Goal: Task Accomplishment & Management: Complete application form

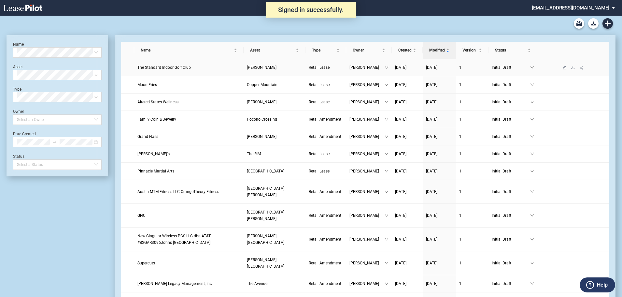
click at [167, 65] on span "The Standard Indoor Golf Club" at bounding box center [163, 67] width 53 height 5
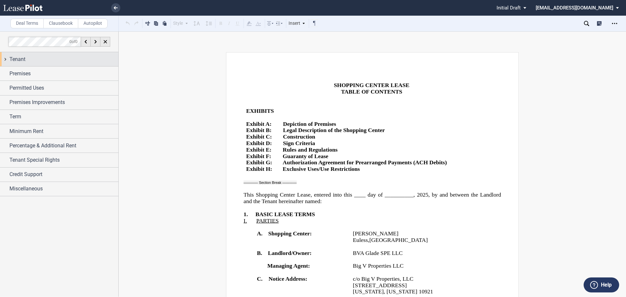
click at [13, 54] on div "Tenant" at bounding box center [59, 59] width 118 height 14
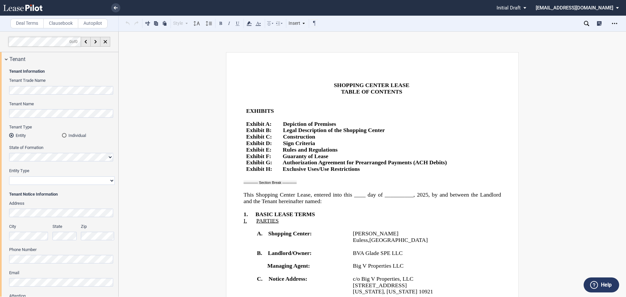
click at [66, 108] on div "Tenant Name" at bounding box center [62, 109] width 106 height 17
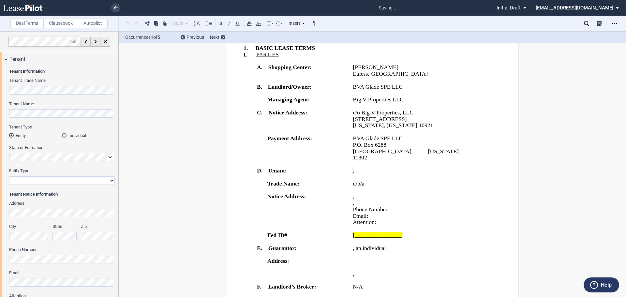
scroll to position [200, 0]
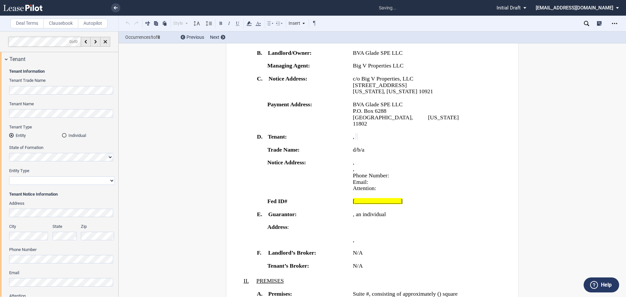
select select "limited liability company"
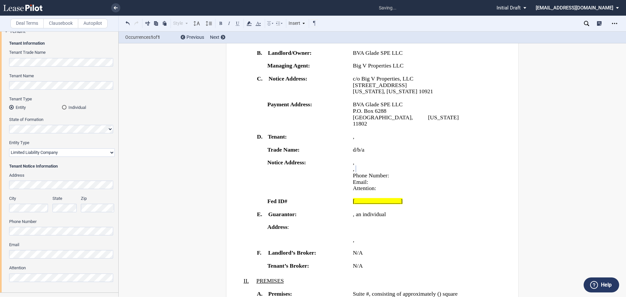
scroll to position [0, 0]
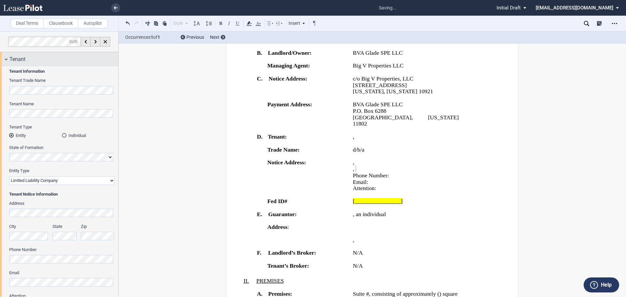
click at [12, 61] on span "Tenant" at bounding box center [17, 59] width 16 height 8
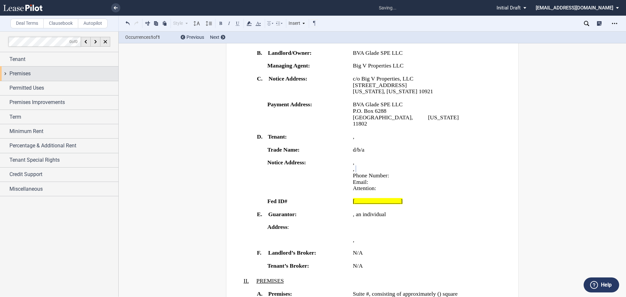
click at [13, 70] on span "Premises" at bounding box center [19, 74] width 21 height 8
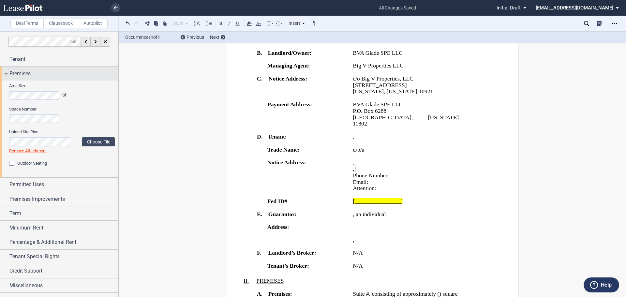
click at [17, 70] on span "Premises" at bounding box center [19, 74] width 21 height 8
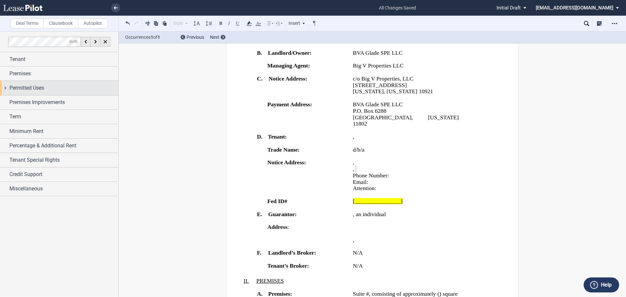
click at [15, 89] on span "Permitted Uses" at bounding box center [26, 88] width 35 height 8
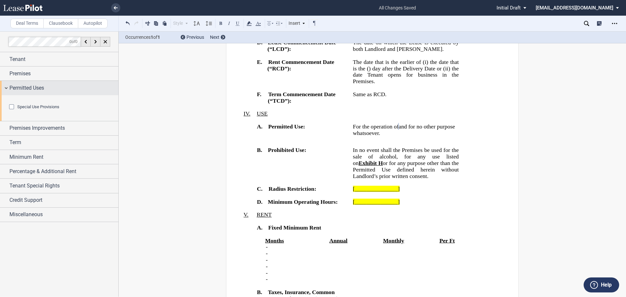
scroll to position [937, 0]
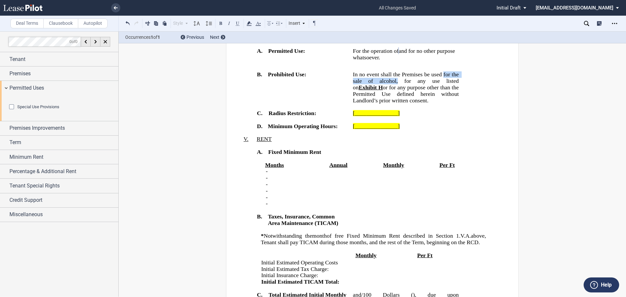
drag, startPoint x: 449, startPoint y: 190, endPoint x: 400, endPoint y: 198, distance: 49.5
click at [400, 90] on span "In no event shall the Premises be used for the sale of alcohol, for any use lis…" at bounding box center [406, 80] width 107 height 19
click at [13, 111] on div "Special Use Provisions" at bounding box center [12, 107] width 7 height 7
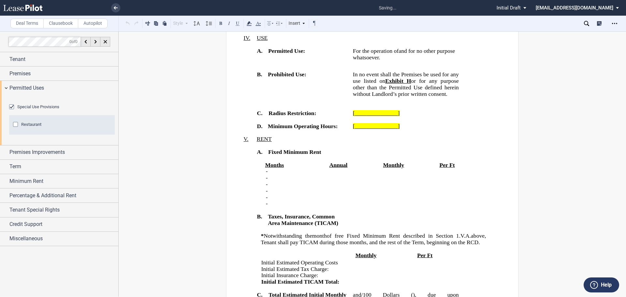
click at [13, 111] on div "Special Use Provisions" at bounding box center [12, 107] width 7 height 7
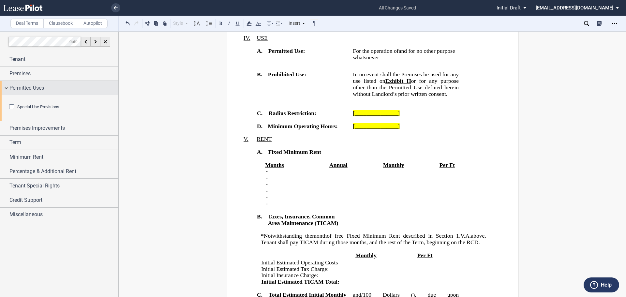
click at [10, 87] on span "Permitted Uses" at bounding box center [26, 88] width 35 height 8
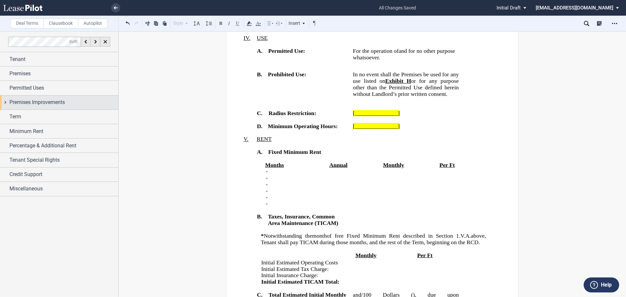
click at [19, 105] on span "Premises Improvements" at bounding box center [36, 102] width 55 height 8
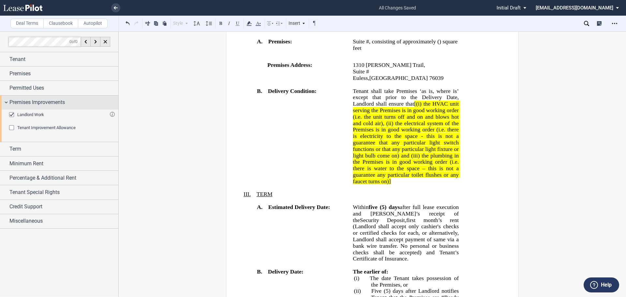
scroll to position [449, 0]
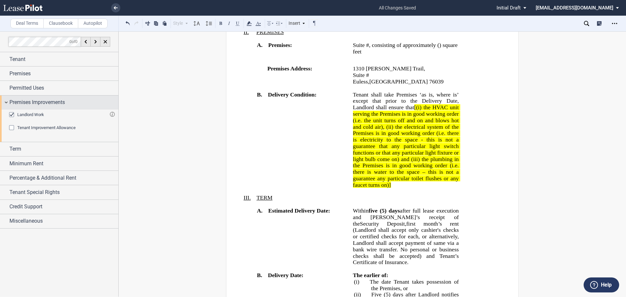
click at [19, 103] on span "Premises Improvements" at bounding box center [36, 102] width 55 height 8
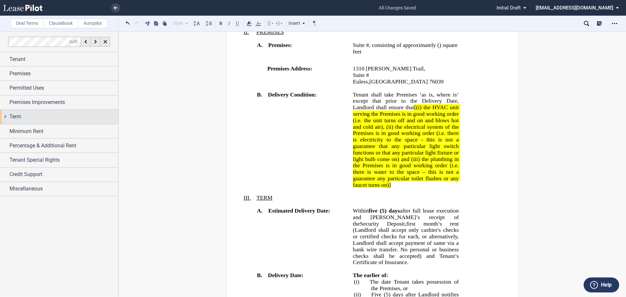
click at [21, 114] on span "Term" at bounding box center [15, 117] width 12 height 8
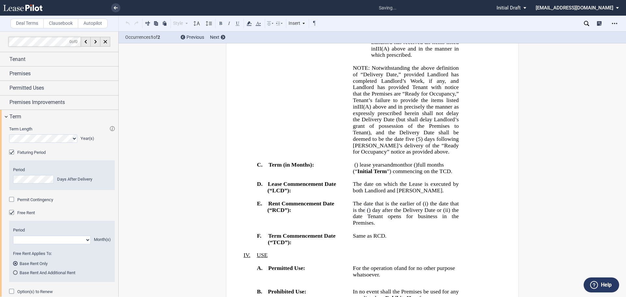
scroll to position [876, 0]
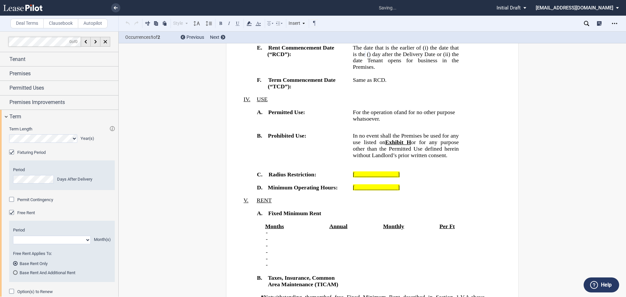
click at [10, 212] on div "Free Rent" at bounding box center [12, 213] width 7 height 7
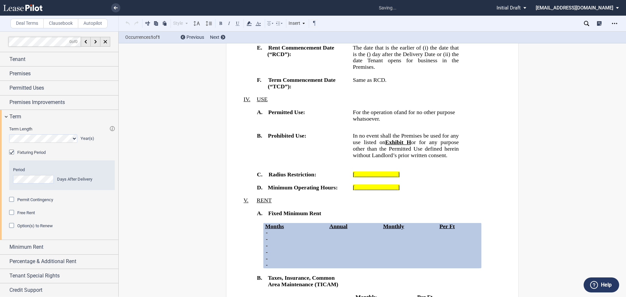
click at [11, 199] on div "Permit Contingency" at bounding box center [12, 200] width 7 height 7
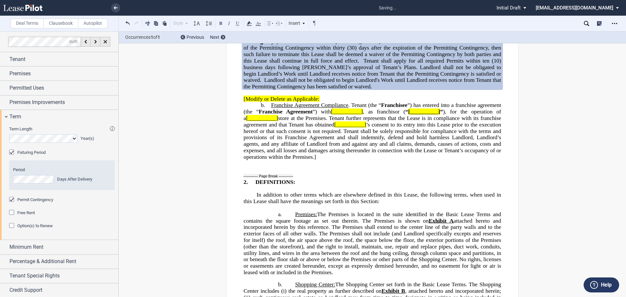
scroll to position [1501, 0]
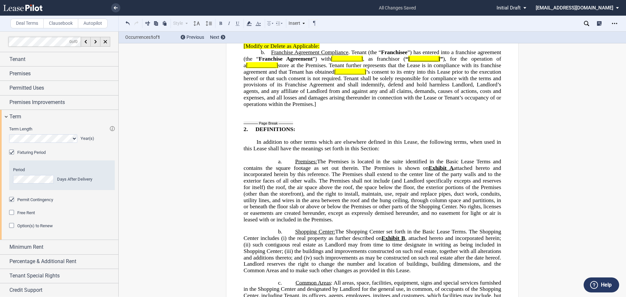
click at [31, 227] on span "Option(s) to Renew" at bounding box center [35, 225] width 36 height 5
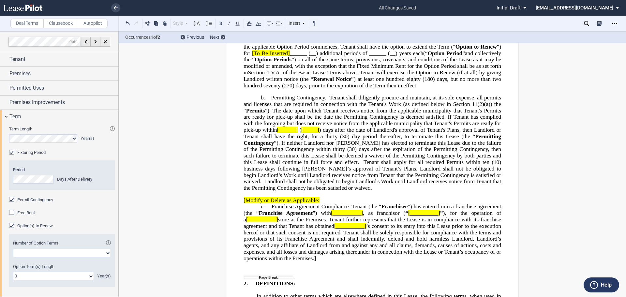
scroll to position [1603, 0]
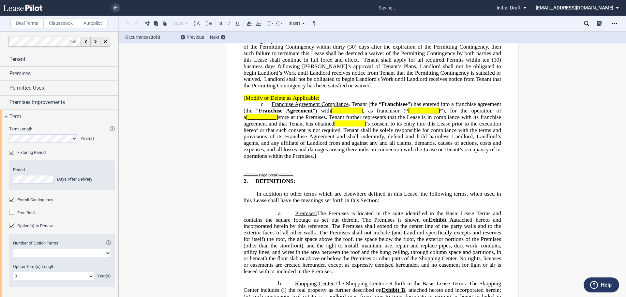
click at [36, 251] on select "One Two" at bounding box center [62, 253] width 98 height 8
select select "2"
click at [13, 249] on select "One Two" at bounding box center [62, 253] width 98 height 8
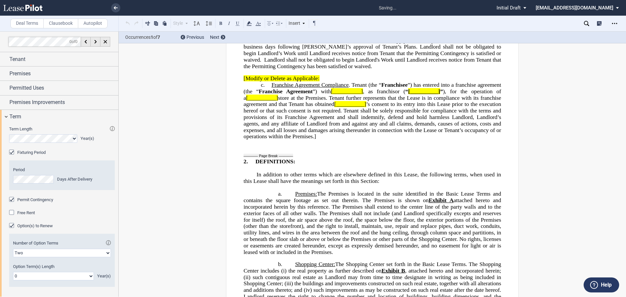
scroll to position [65, 0]
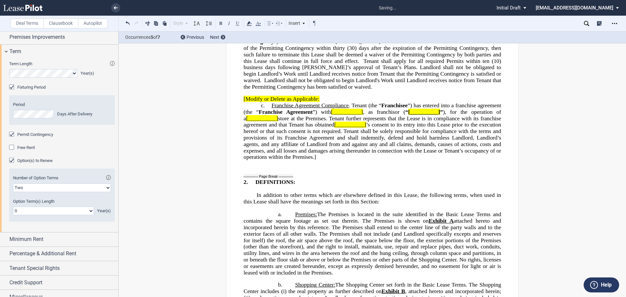
click at [36, 209] on select "0 1 2 3 4 5 6 7 8 9 10 11 12 13 14 15 16 17 18 19 20" at bounding box center [53, 211] width 81 height 8
select select "number:5"
click at [13, 207] on select "0 1 2 3 4 5 6 7 8 9 10 11 12 13 14 15 16 17 18 19 20" at bounding box center [53, 211] width 81 height 8
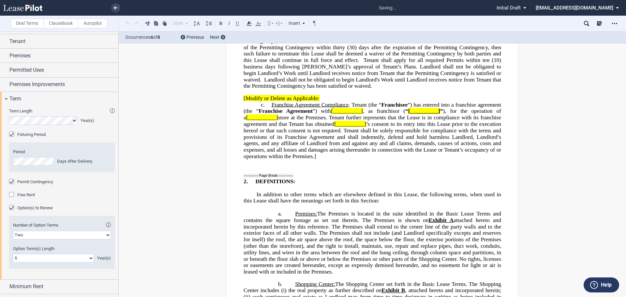
scroll to position [0, 0]
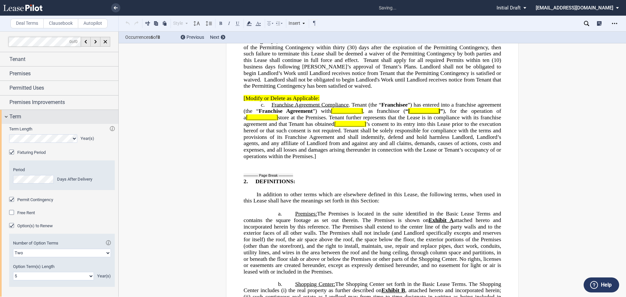
click at [23, 120] on div "Term" at bounding box center [63, 117] width 109 height 8
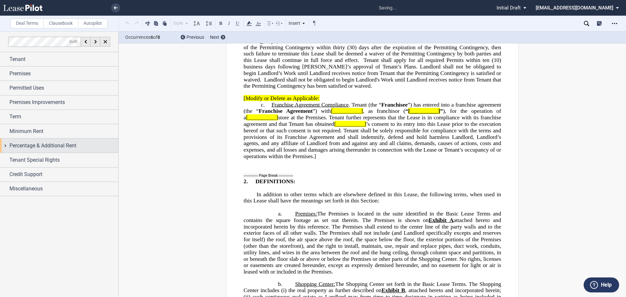
click at [20, 138] on div "Percentage & Additional Rent" at bounding box center [59, 145] width 118 height 14
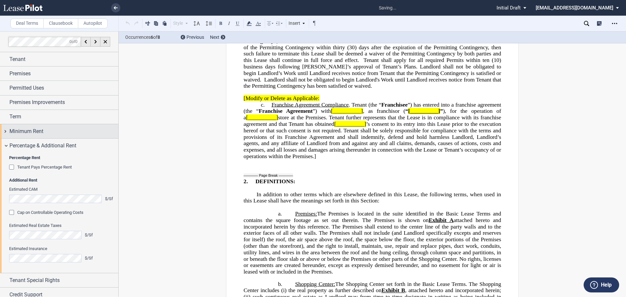
click at [20, 133] on span "Minimum Rent" at bounding box center [26, 131] width 34 height 8
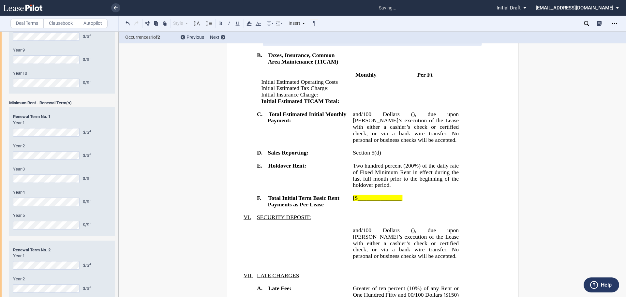
scroll to position [293, 0]
click at [5, 129] on div "Minimum Rent - Term Year 1 $/Sf Year 2 $/Sf Year 3 $/Sf Year 4 $/Sf Year 5 $/Sf…" at bounding box center [59, 112] width 118 height 534
click at [24, 159] on div "Year 1 $/Sf Year 2 $/Sf Year 3 $/Sf Year 4 $/Sf Year 5 $/Sf" at bounding box center [62, 173] width 98 height 109
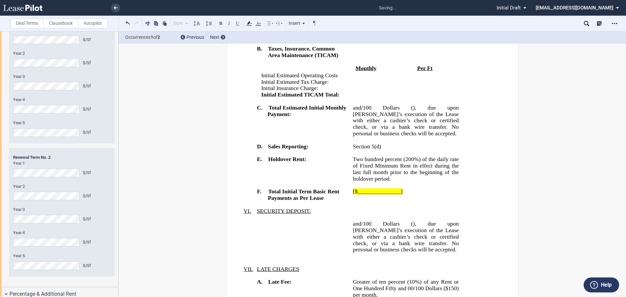
scroll to position [391, 0]
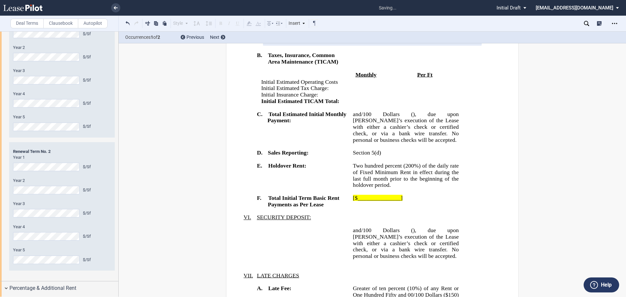
click at [0, 162] on html ".bocls-1{fill:#26354a;fill-rule:evenodd} Loading... × saving... Pending... Pend…" at bounding box center [313, 148] width 626 height 297
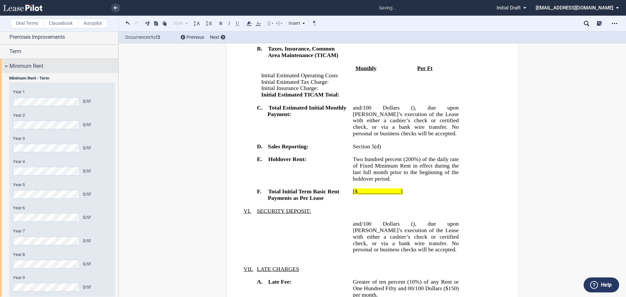
scroll to position [0, 0]
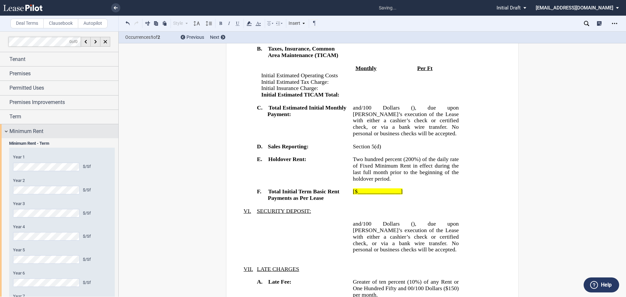
click at [21, 131] on span "Minimum Rent" at bounding box center [26, 131] width 34 height 8
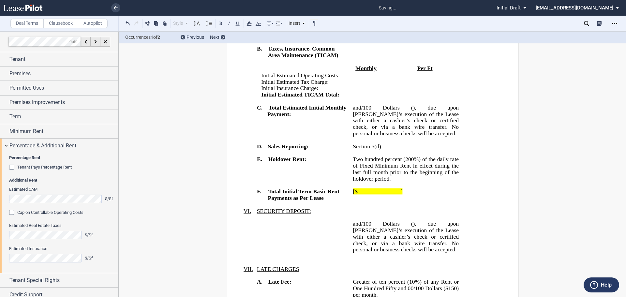
click at [37, 168] on span "Tenant Pays Percentage Rent" at bounding box center [44, 167] width 54 height 5
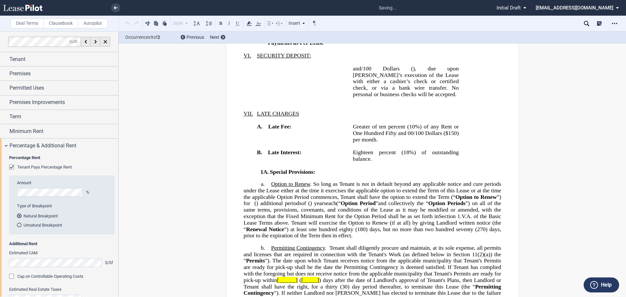
scroll to position [1427, 0]
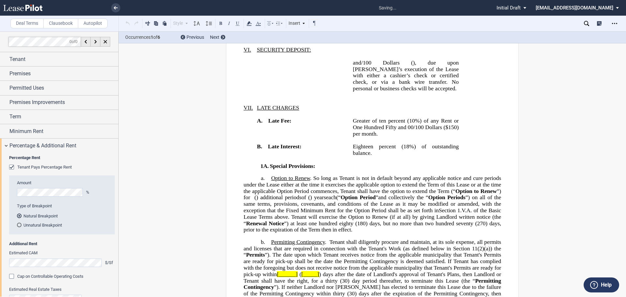
click at [50, 224] on md-radio-button "Unnatural Breakpoint" at bounding box center [64, 225] width 94 height 6
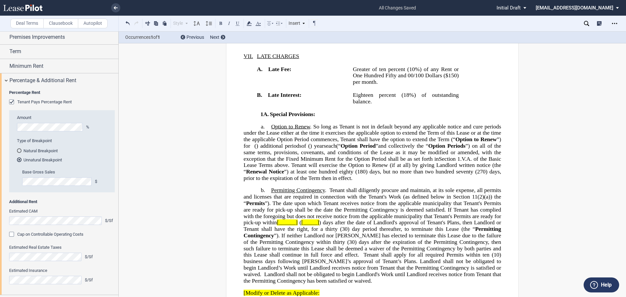
scroll to position [98, 0]
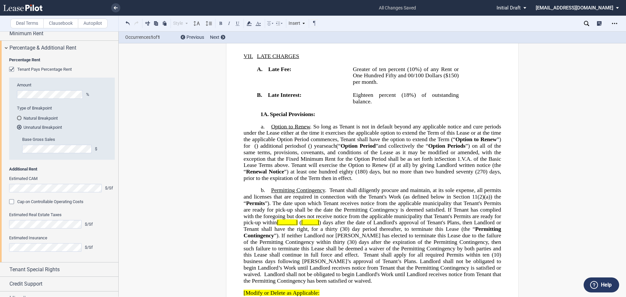
click at [66, 203] on span "Cap on Controllable Operating Costs" at bounding box center [50, 201] width 66 height 5
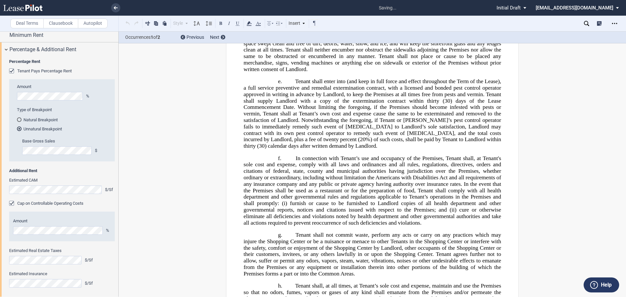
scroll to position [11, 0]
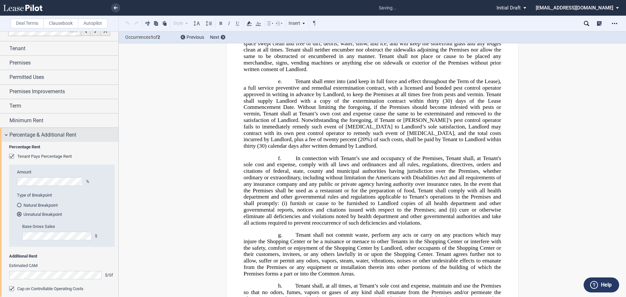
click at [21, 134] on span "Percentage & Additional Rent" at bounding box center [42, 135] width 67 height 8
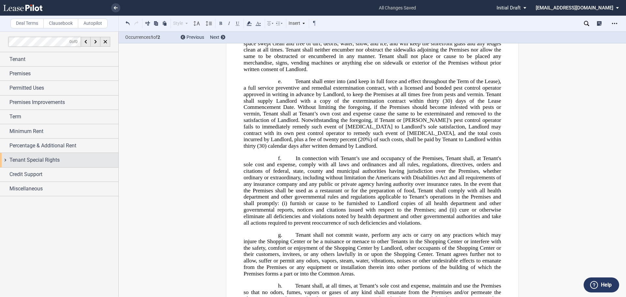
click at [24, 161] on span "Tenant Special Rights" at bounding box center [34, 160] width 50 height 8
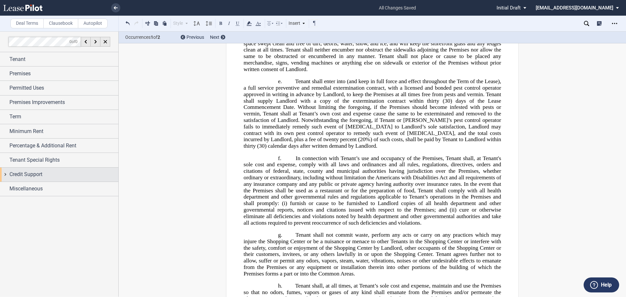
click at [26, 172] on span "Credit Support" at bounding box center [25, 174] width 33 height 8
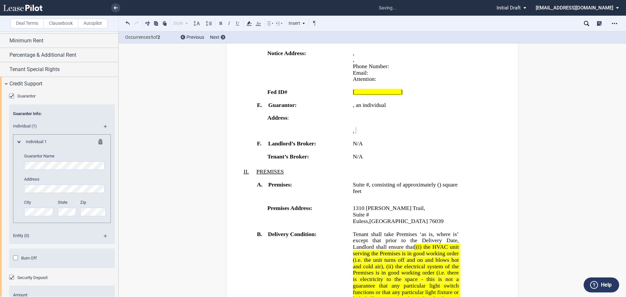
scroll to position [98, 0]
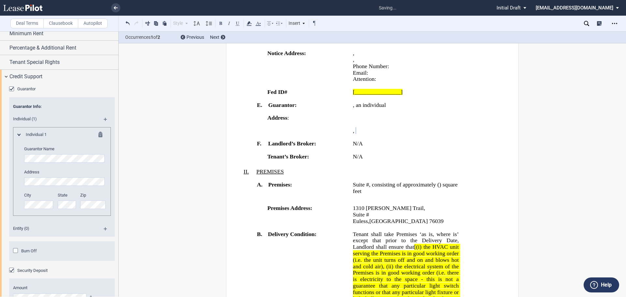
click at [21, 253] on div "Burn Off" at bounding box center [29, 251] width 16 height 6
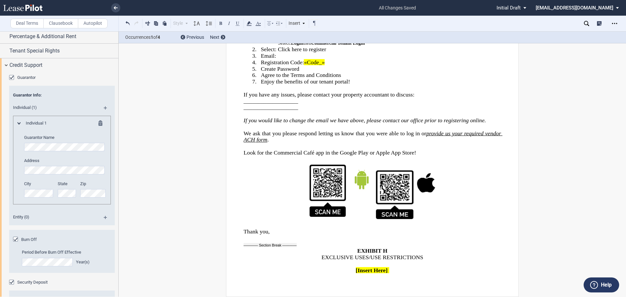
scroll to position [60, 0]
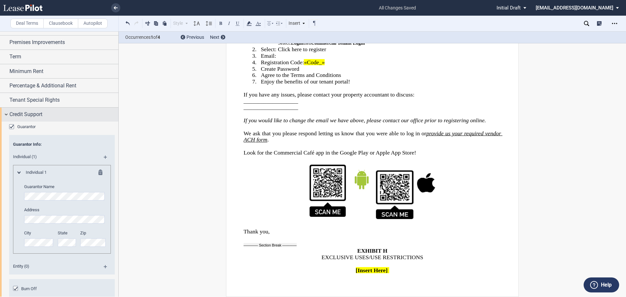
click at [25, 115] on span "Credit Support" at bounding box center [25, 114] width 33 height 8
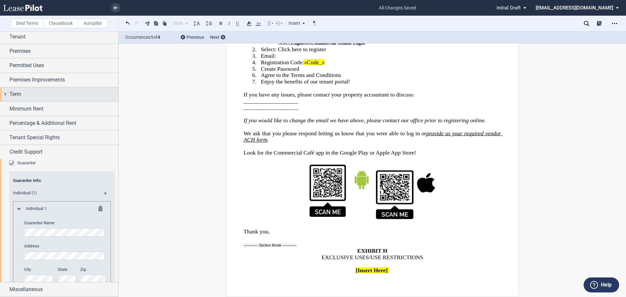
scroll to position [0, 0]
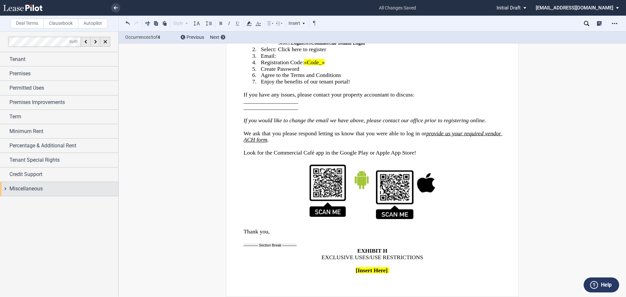
click at [27, 188] on span "Miscellaneous" at bounding box center [25, 189] width 33 height 8
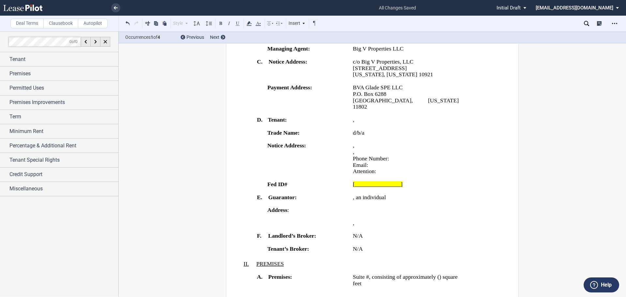
scroll to position [228, 0]
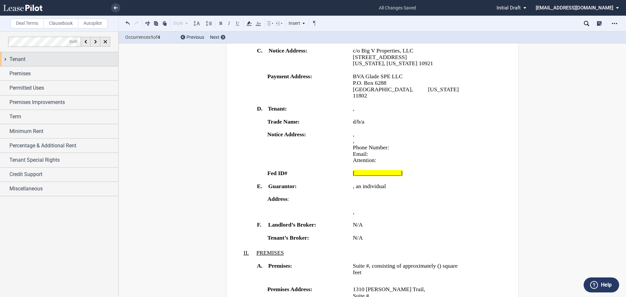
click at [24, 60] on span "Tenant" at bounding box center [17, 59] width 16 height 8
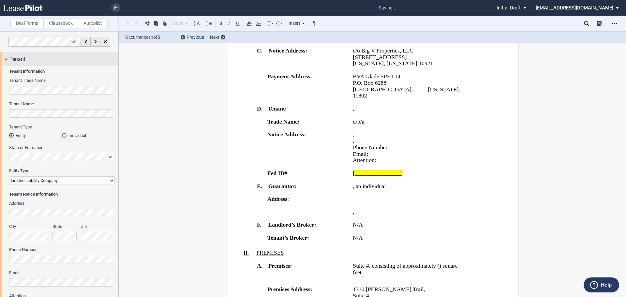
click at [7, 65] on div "Tenant" at bounding box center [59, 59] width 118 height 14
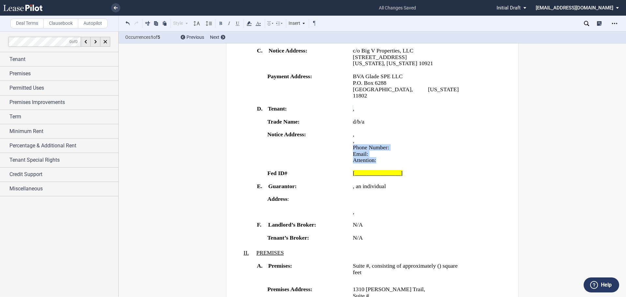
drag, startPoint x: 402, startPoint y: 178, endPoint x: 351, endPoint y: 166, distance: 52.1
click at [351, 166] on td "﻿ ﻿ , ﻿ ﻿ , ﻿ ﻿ ﻿ ﻿ Phone Number: ﻿ ﻿ Email: ﻿ ﻿ Attention: ﻿ ﻿ ﻿" at bounding box center [405, 150] width 111 height 39
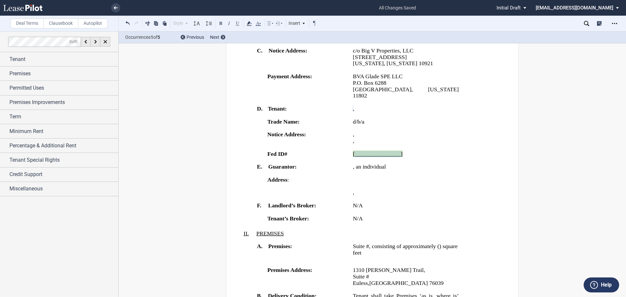
drag, startPoint x: 362, startPoint y: 170, endPoint x: 352, endPoint y: 170, distance: 10.1
click at [353, 157] on p "[________________]" at bounding box center [406, 154] width 106 height 7
drag, startPoint x: 385, startPoint y: 169, endPoint x: 352, endPoint y: 170, distance: 33.6
click at [353, 157] on p "﻿[US_EMPLOYER_IDENTIFICATION_NUMBER]" at bounding box center [413, 154] width 121 height 7
click at [250, 25] on icon at bounding box center [249, 24] width 8 height 8
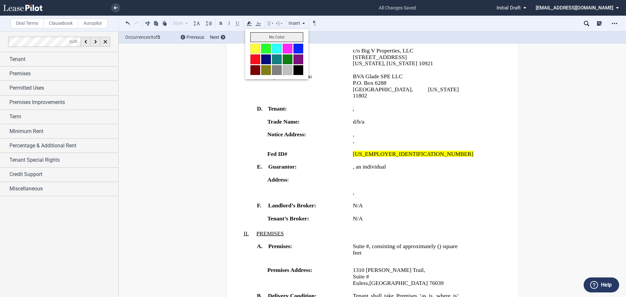
click at [256, 37] on button "No Color" at bounding box center [276, 37] width 53 height 10
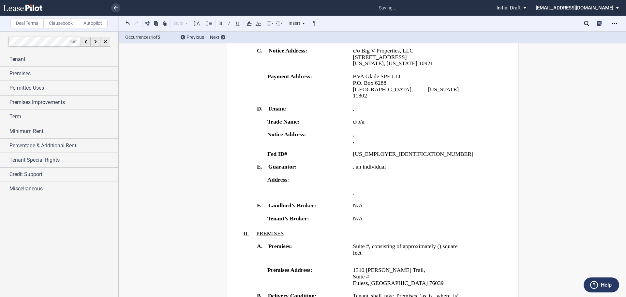
click at [420, 189] on p "﻿ ﻿" at bounding box center [406, 186] width 106 height 7
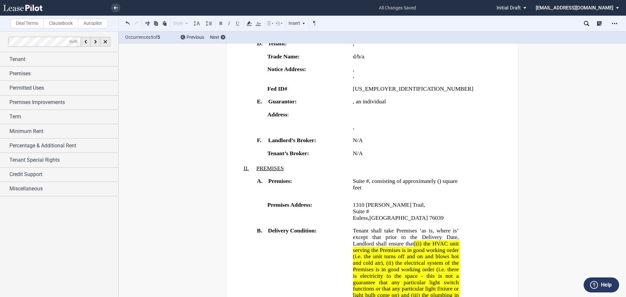
scroll to position [326, 0]
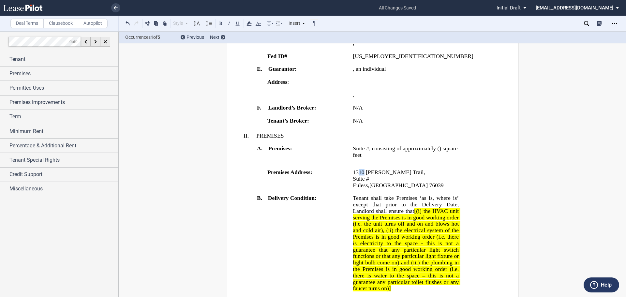
drag, startPoint x: 363, startPoint y: 196, endPoint x: 357, endPoint y: 196, distance: 5.9
click at [357, 175] on span "1310 [PERSON_NAME] Trail" at bounding box center [388, 172] width 71 height 6
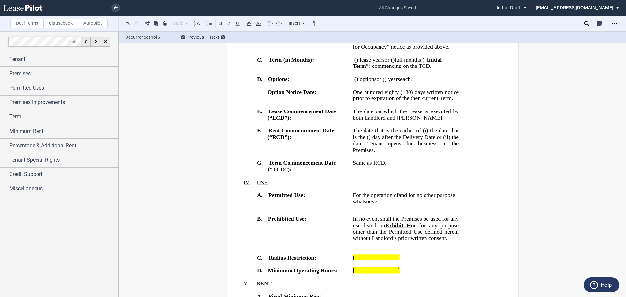
scroll to position [814, 0]
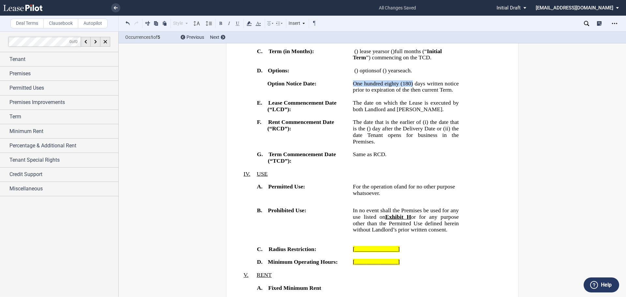
drag, startPoint x: 421, startPoint y: 170, endPoint x: 351, endPoint y: 172, distance: 70.7
click at [351, 99] on td "One hundred eighty (180) days written notice prior to expiration of the then cu…" at bounding box center [405, 89] width 111 height 19
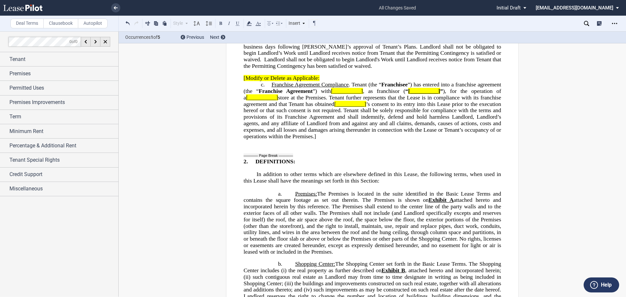
scroll to position [1596, 0]
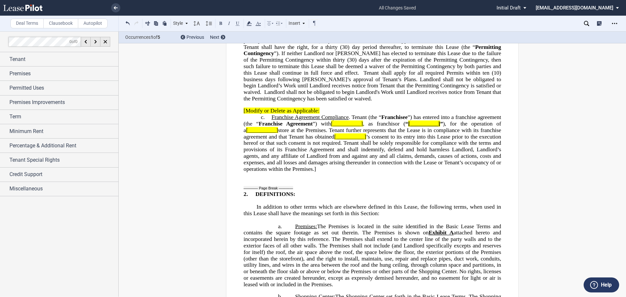
drag, startPoint x: 467, startPoint y: 157, endPoint x: 272, endPoint y: 164, distance: 194.6
drag, startPoint x: 361, startPoint y: 164, endPoint x: 428, endPoint y: 165, distance: 66.5
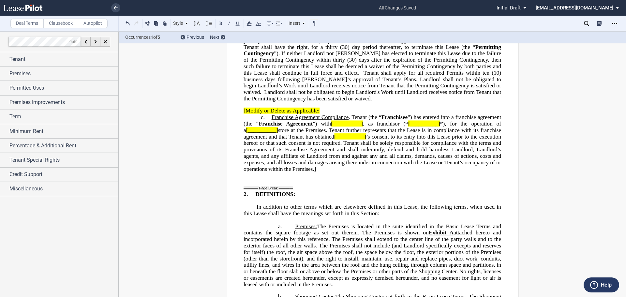
drag, startPoint x: 544, startPoint y: 136, endPoint x: 619, endPoint y: 125, distance: 75.7
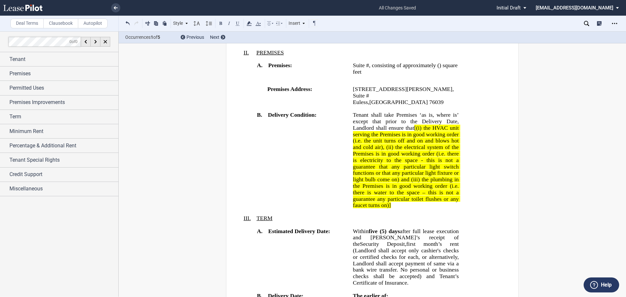
scroll to position [424, 0]
